Goal: Task Accomplishment & Management: Use online tool/utility

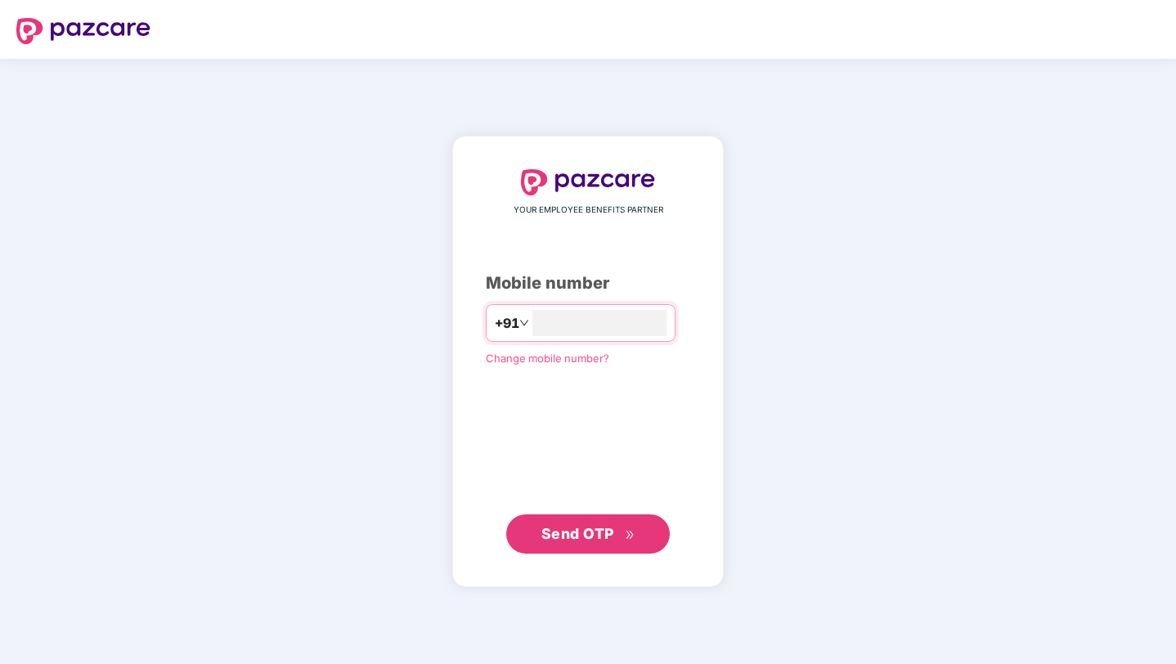
type input "**********"
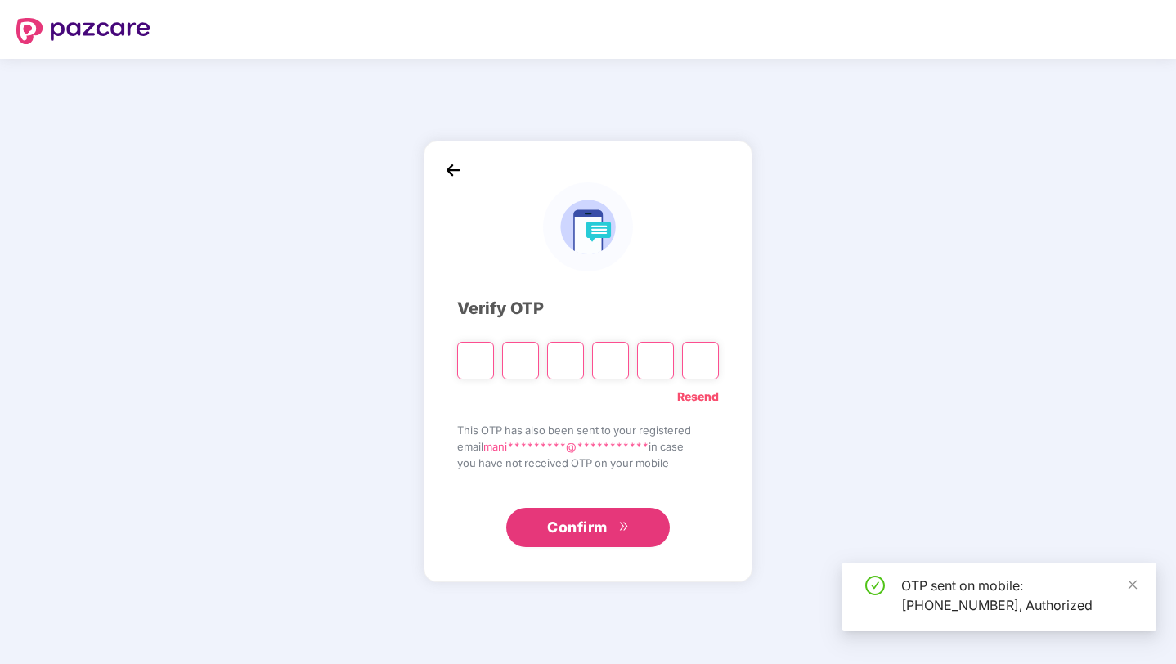
paste input "*"
type input "*"
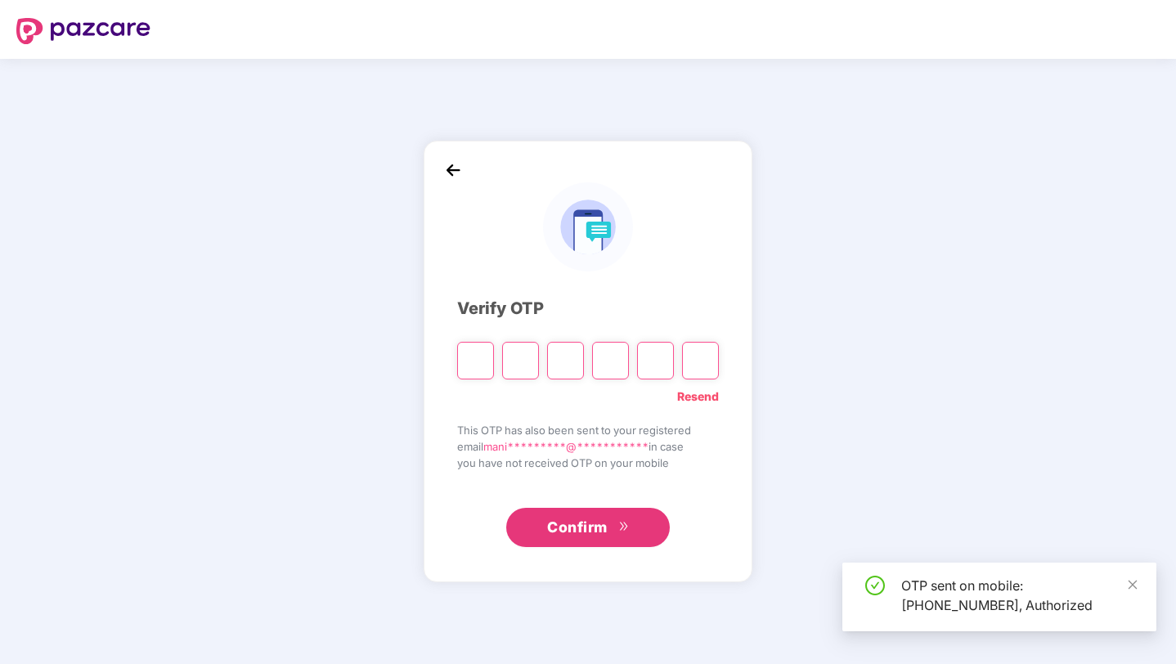
type input "*"
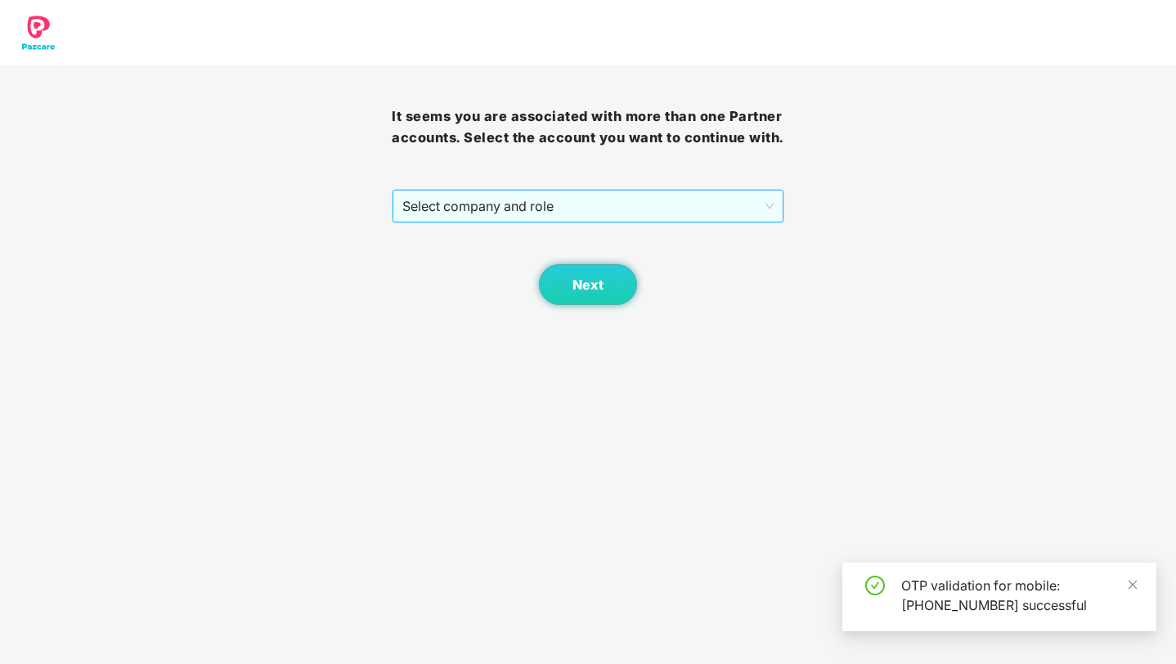
click at [436, 210] on div "Select company and role" at bounding box center [588, 206] width 392 height 34
click at [436, 222] on span "Select company and role" at bounding box center [587, 206] width 370 height 31
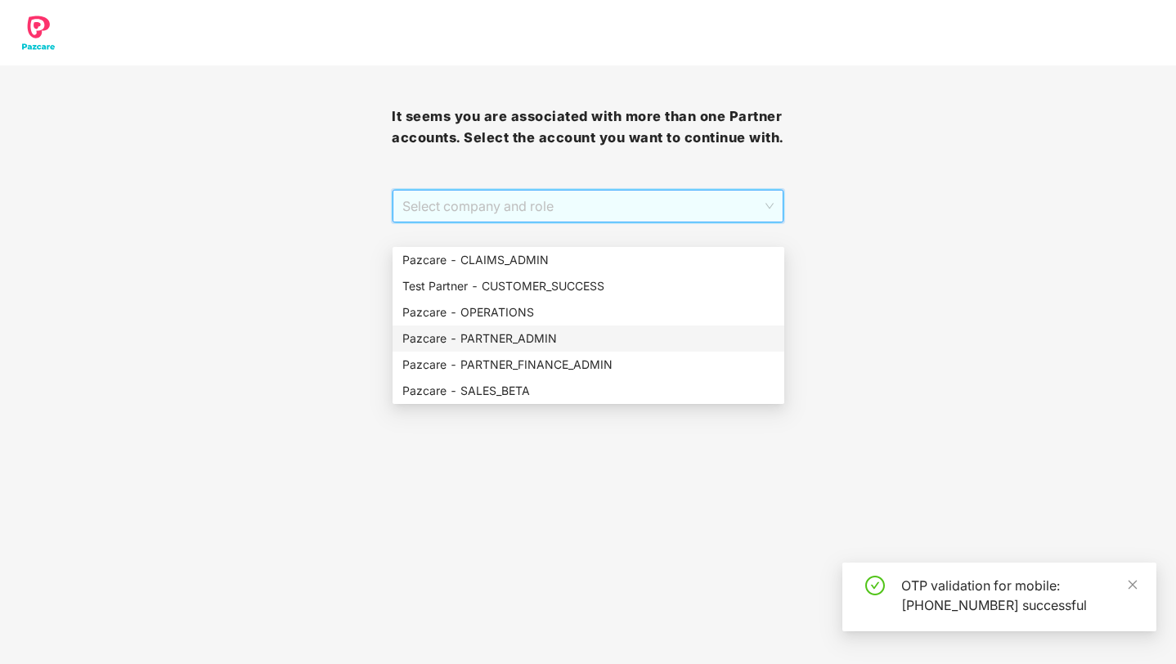
click at [463, 348] on div "Pazcare - PARTNER_ADMIN" at bounding box center [588, 338] width 392 height 26
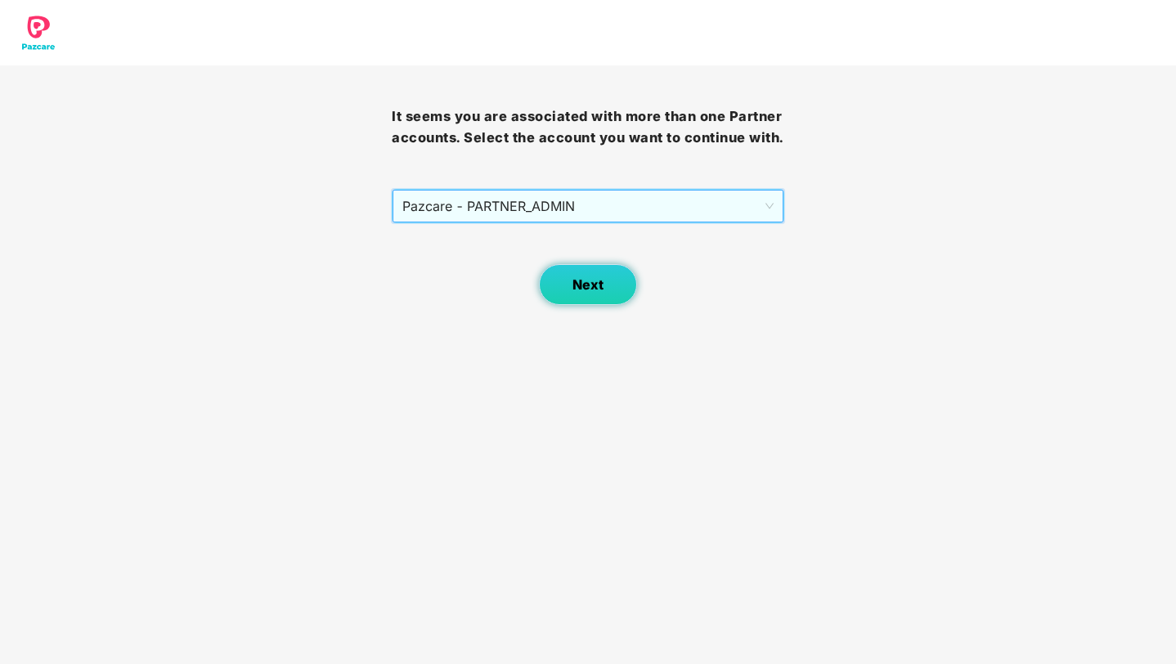
click at [563, 305] on button "Next" at bounding box center [588, 284] width 98 height 41
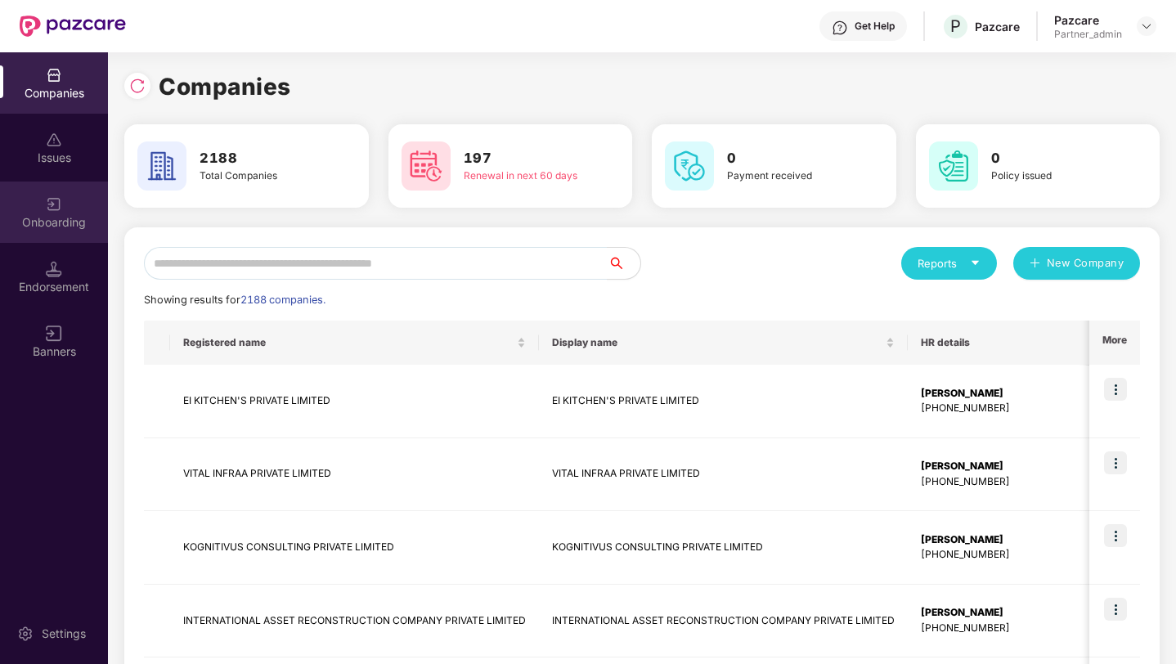
click at [80, 197] on div "Onboarding" at bounding box center [54, 212] width 108 height 61
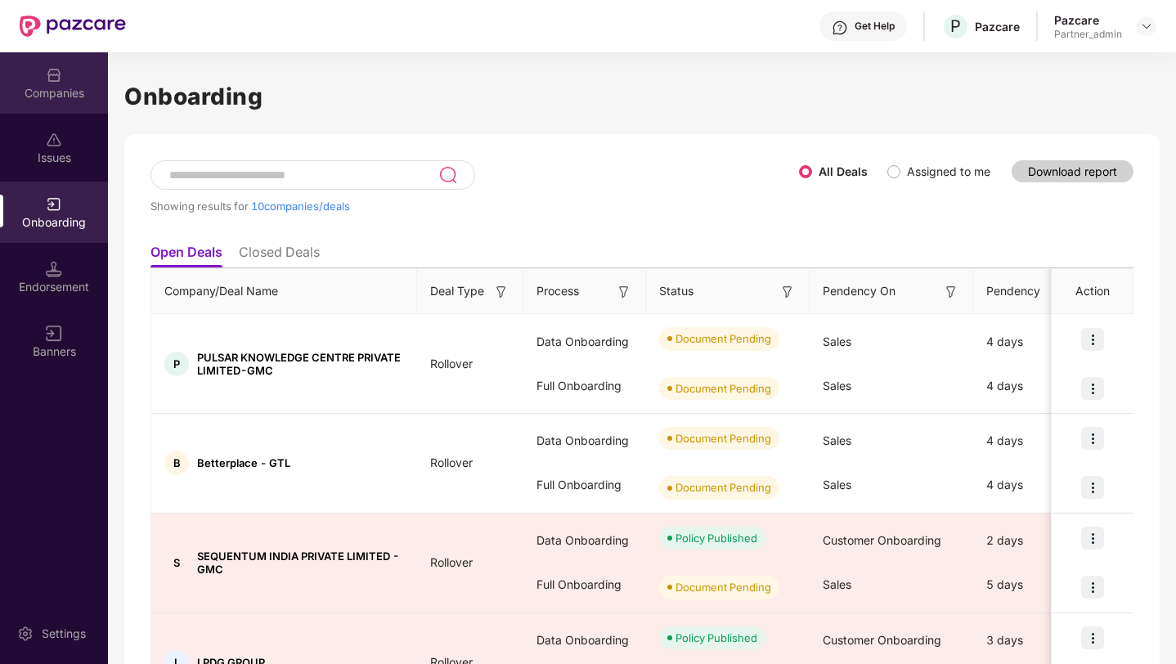
click at [68, 87] on div "Companies" at bounding box center [54, 93] width 108 height 16
